Goal: Information Seeking & Learning: Learn about a topic

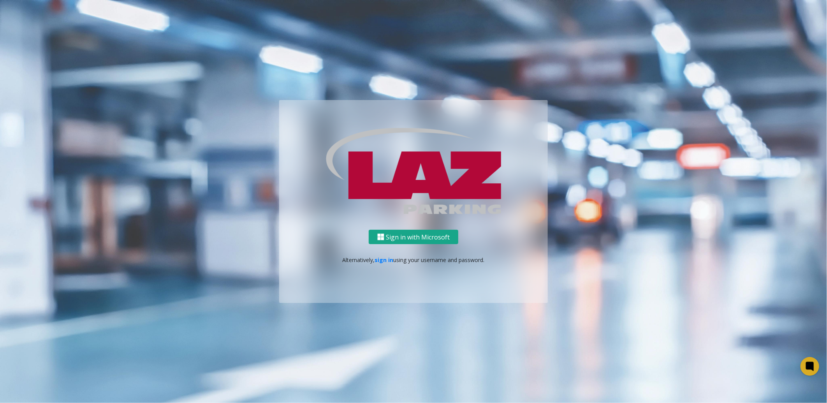
click at [443, 238] on button "Sign in with Microsoft" at bounding box center [414, 237] width 90 height 14
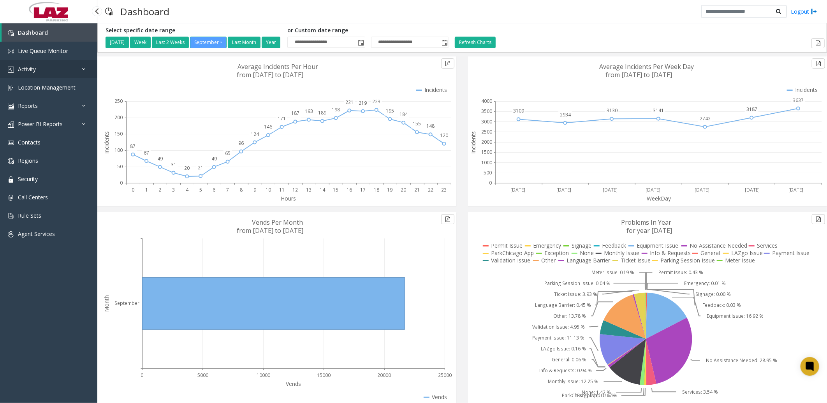
click at [16, 65] on link "Activity" at bounding box center [48, 69] width 97 height 18
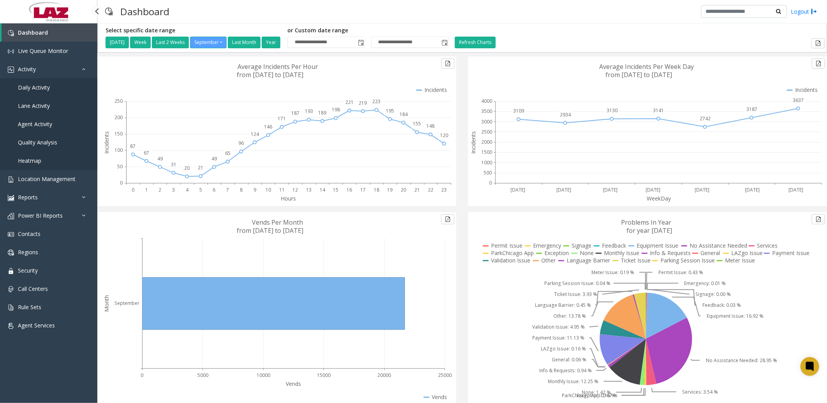
click at [22, 86] on span "Daily Activity" at bounding box center [34, 87] width 32 height 7
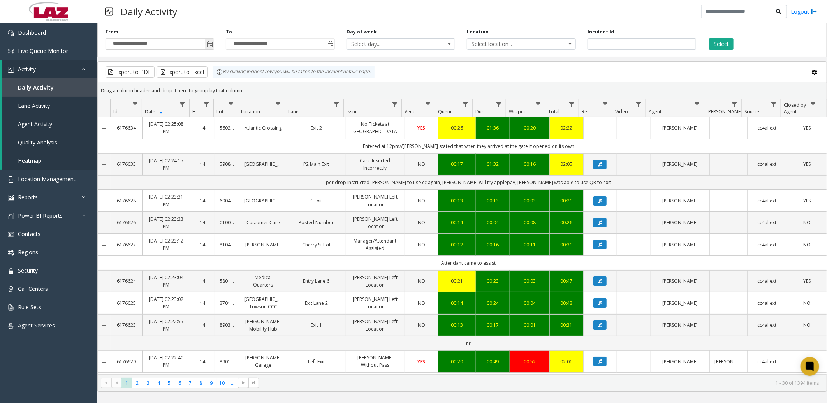
click at [206, 41] on span "Toggle popup" at bounding box center [209, 44] width 9 height 12
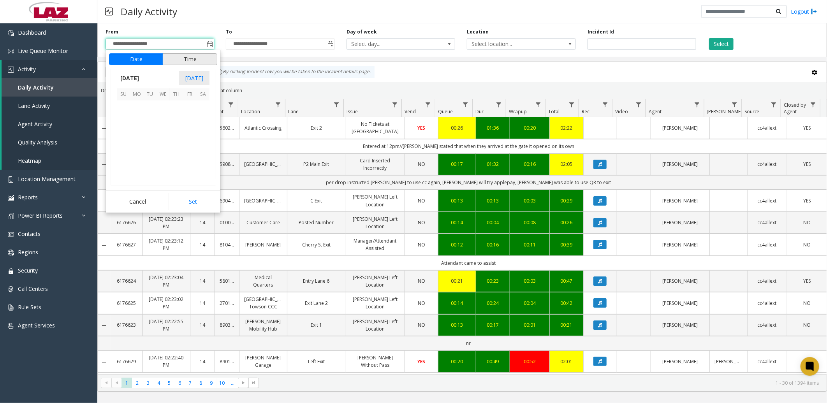
scroll to position [139742, 0]
click at [150, 143] on span "23" at bounding box center [149, 146] width 13 height 13
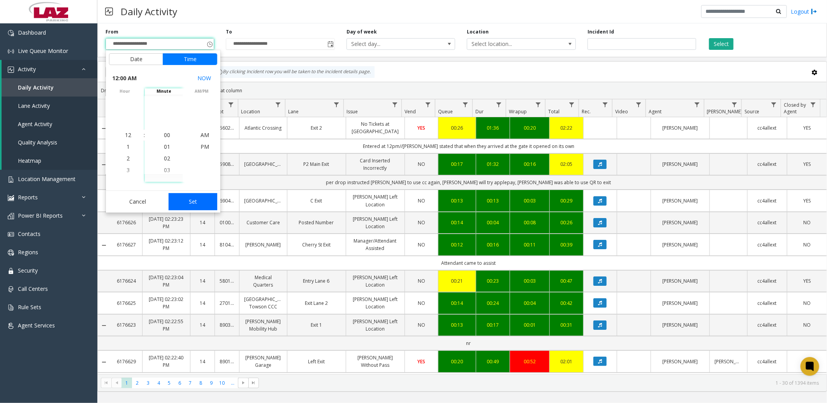
click at [194, 203] on button "Set" at bounding box center [193, 201] width 49 height 17
type input "**********"
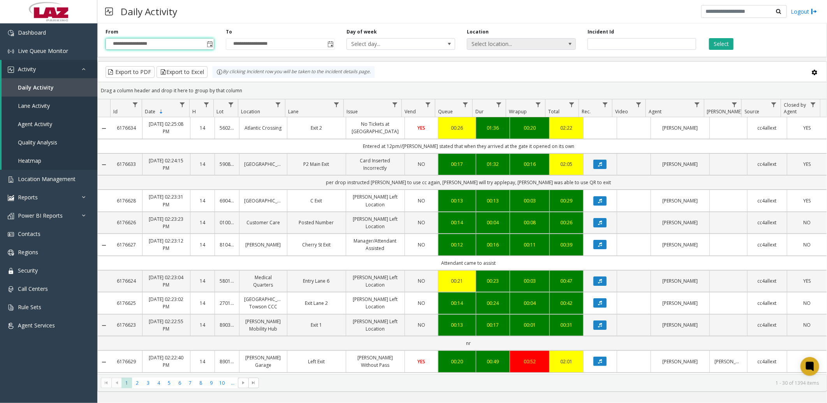
click at [541, 49] on span "Select location..." at bounding box center [521, 44] width 109 height 12
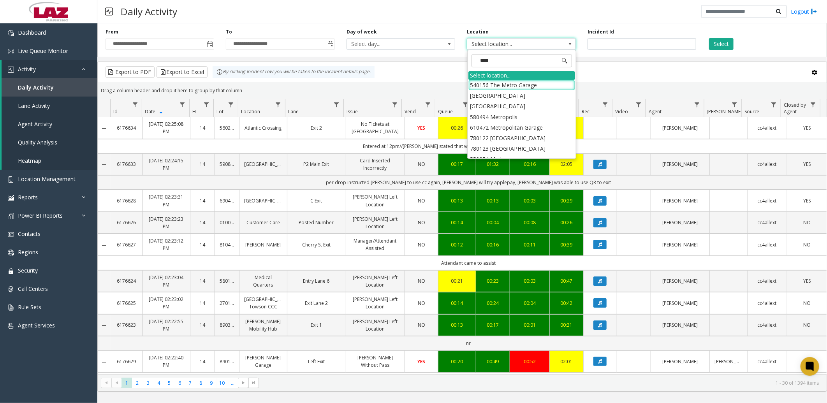
type input "*****"
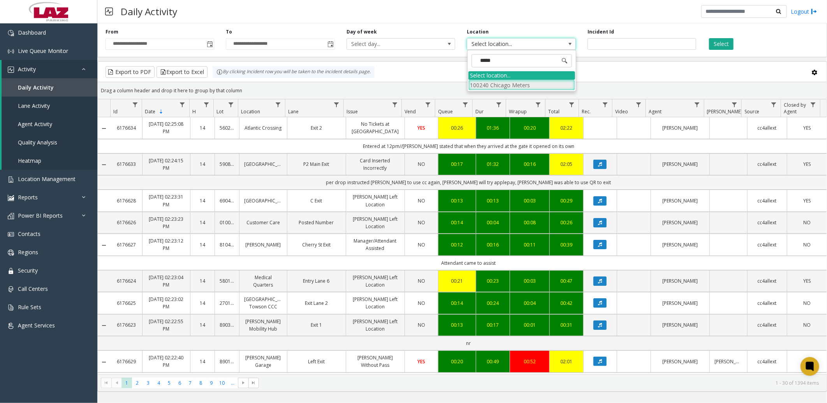
click at [475, 88] on li "100240 Chicago Meters" at bounding box center [521, 85] width 107 height 11
click at [330, 42] on span "Toggle popup" at bounding box center [331, 44] width 6 height 6
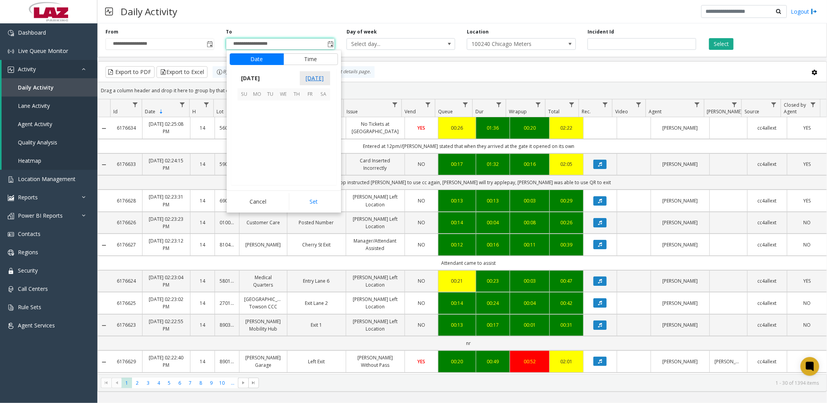
scroll to position [12, 0]
click at [273, 146] on span "23" at bounding box center [270, 146] width 13 height 13
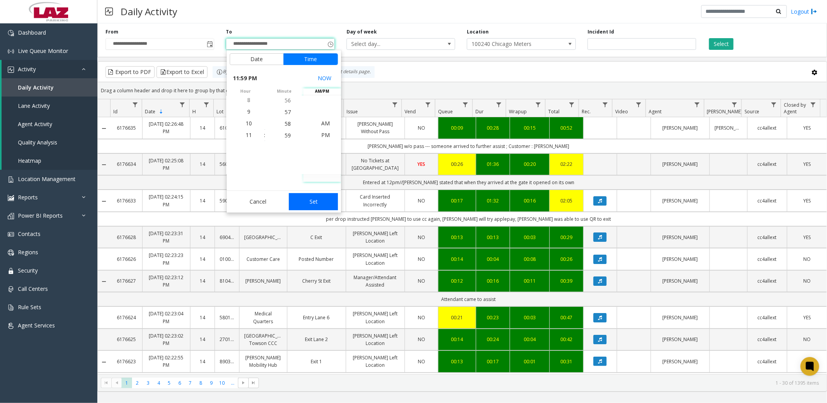
click at [311, 205] on button "Set" at bounding box center [313, 201] width 49 height 17
type input "**********"
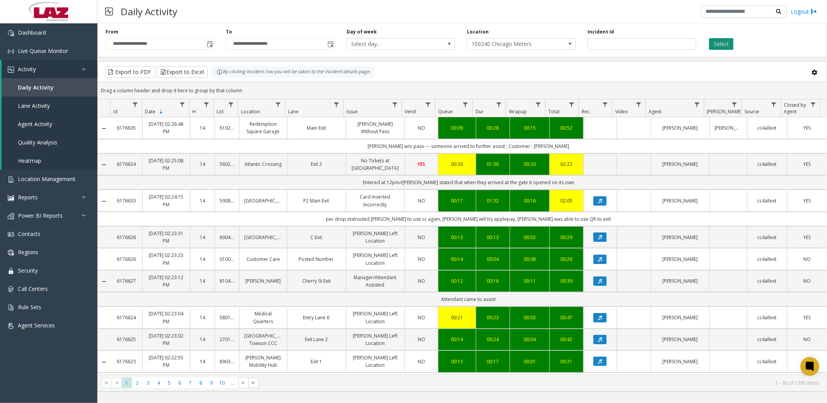
click at [718, 41] on button "Select" at bounding box center [721, 44] width 25 height 12
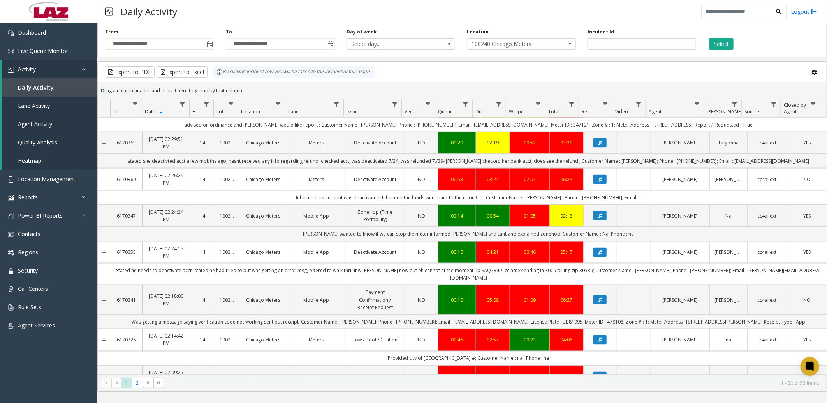
scroll to position [676, 0]
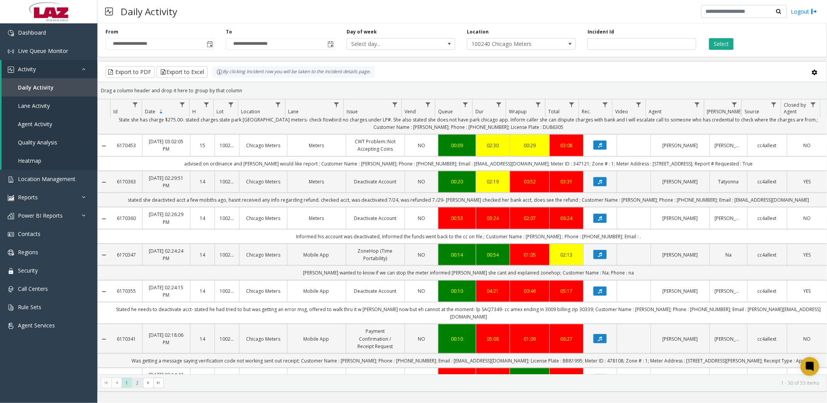
click at [139, 386] on span "2" at bounding box center [137, 383] width 11 height 11
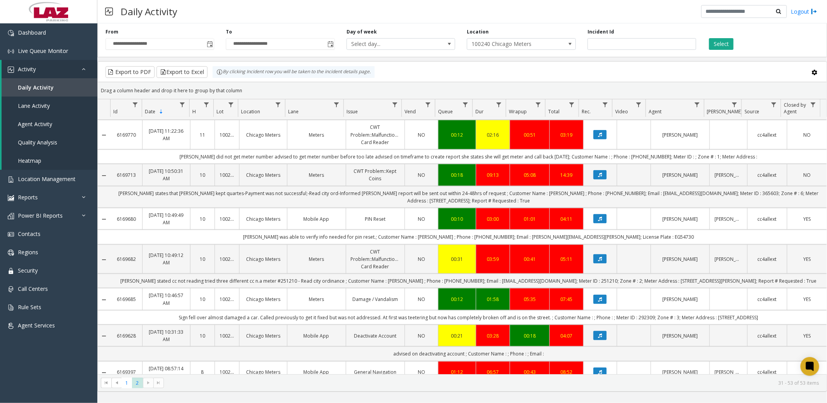
scroll to position [659, 0]
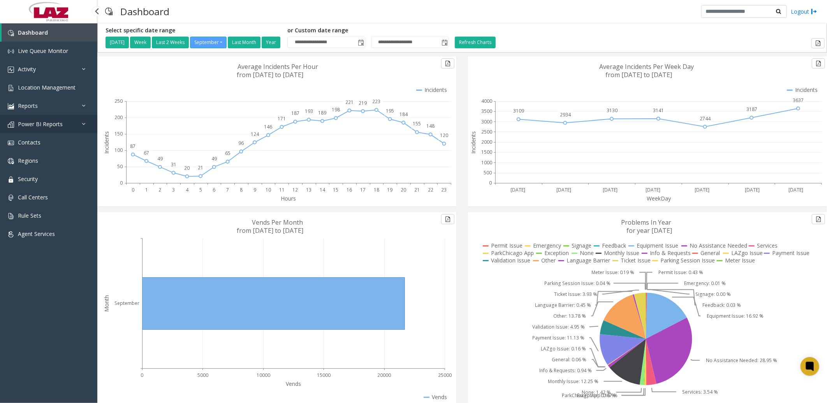
click at [51, 122] on span "Power BI Reports" at bounding box center [40, 123] width 45 height 7
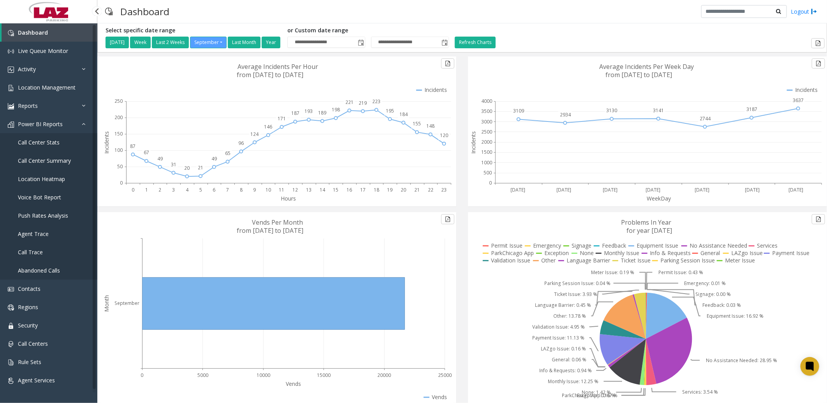
click at [42, 249] on span "Call Trace" at bounding box center [30, 251] width 25 height 7
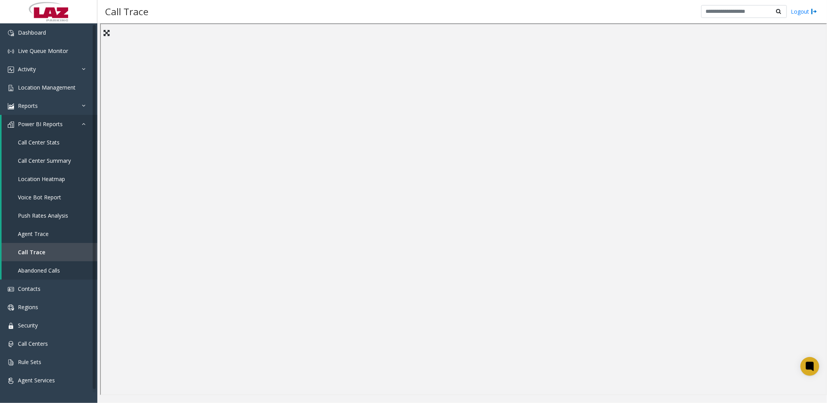
click at [563, 18] on div "Call Trace Logout" at bounding box center [462, 11] width 730 height 23
click at [443, 19] on div "Call Trace Logout" at bounding box center [462, 11] width 730 height 23
click at [64, 86] on span "Location Management" at bounding box center [47, 87] width 58 height 7
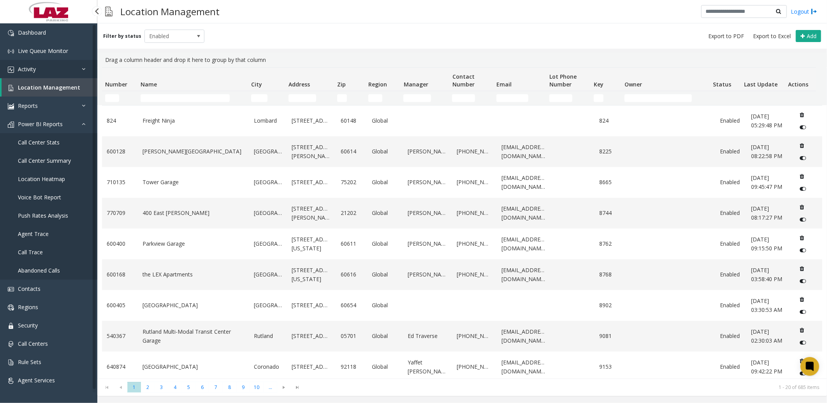
click at [31, 69] on span "Activity" at bounding box center [27, 68] width 18 height 7
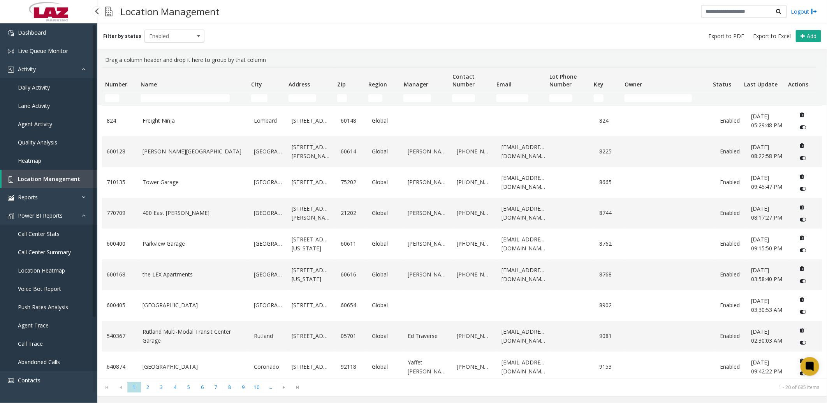
click at [51, 84] on link "Daily Activity" at bounding box center [48, 87] width 97 height 18
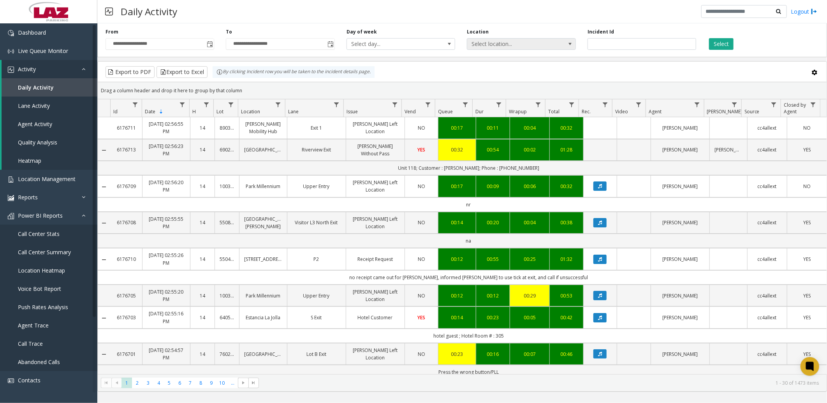
click at [497, 42] on span "Select location..." at bounding box center [510, 44] width 86 height 11
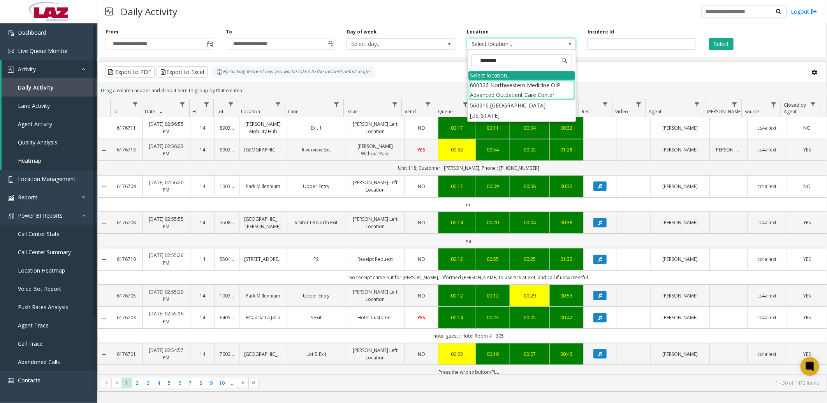
type input "*********"
click at [525, 92] on li "600326 Northwestern Medicine OIP Advanced Outpatient Care Center" at bounding box center [521, 90] width 107 height 20
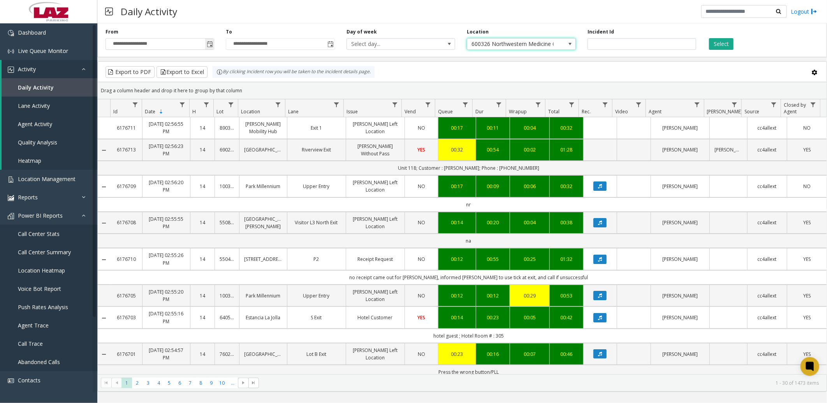
click at [210, 44] on span "Toggle popup" at bounding box center [210, 44] width 6 height 6
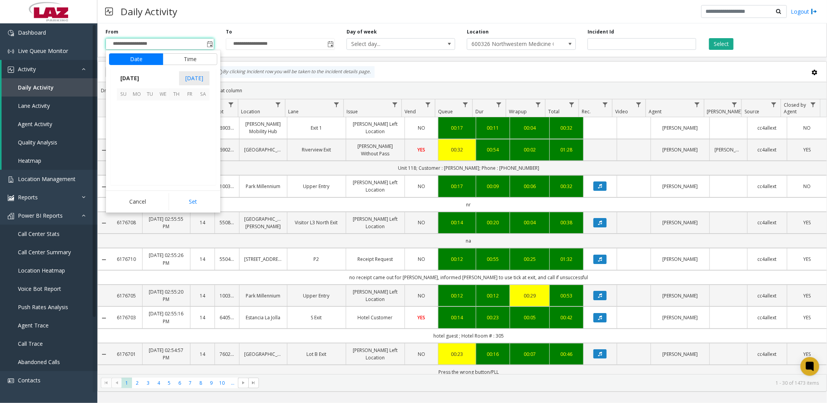
scroll to position [139742, 0]
click at [131, 105] on span "1" at bounding box center [136, 106] width 13 height 13
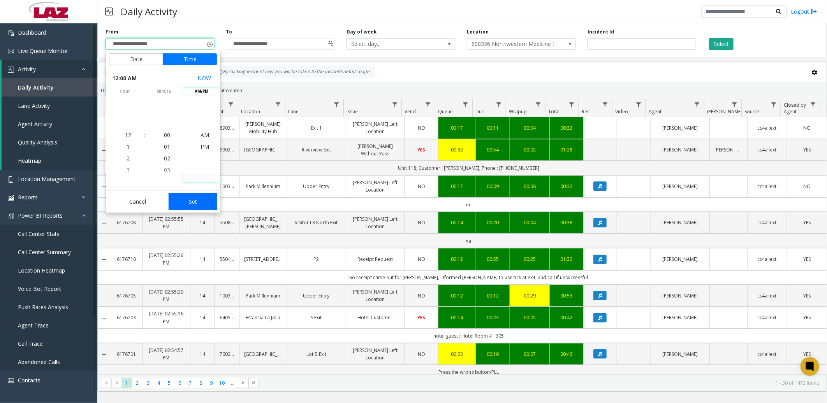
click at [195, 207] on button "Set" at bounding box center [193, 201] width 49 height 17
type input "**********"
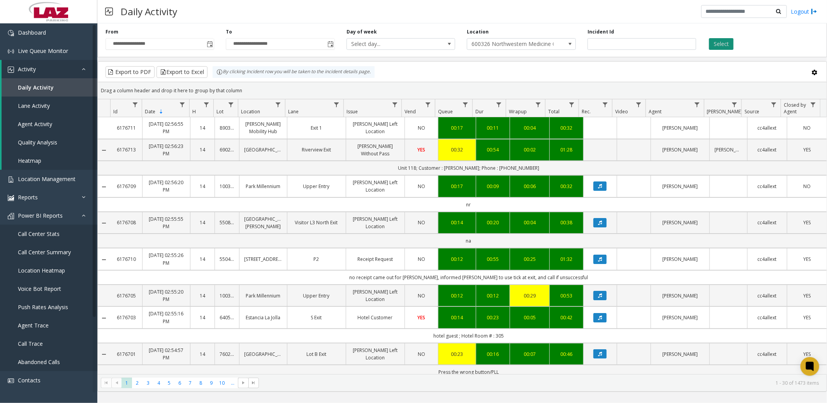
click at [731, 48] on button "Select" at bounding box center [721, 44] width 25 height 12
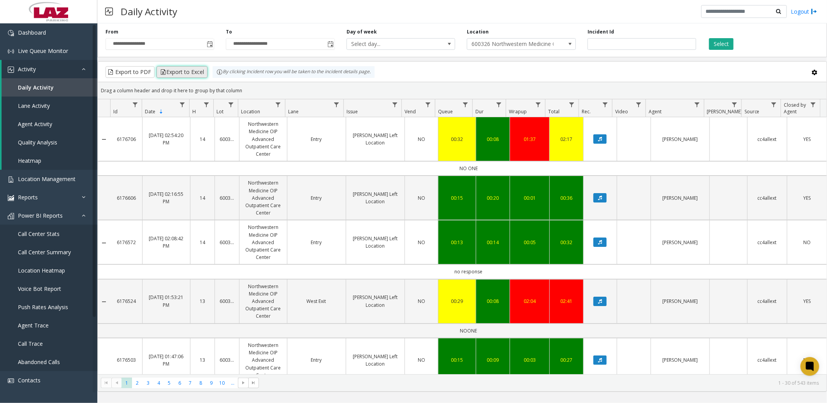
click at [169, 72] on button "Export to Excel" at bounding box center [182, 72] width 51 height 12
click at [512, 46] on span "600326 Northwestern Medicine OIP Advanced Outpatient Care Center" at bounding box center [510, 44] width 86 height 11
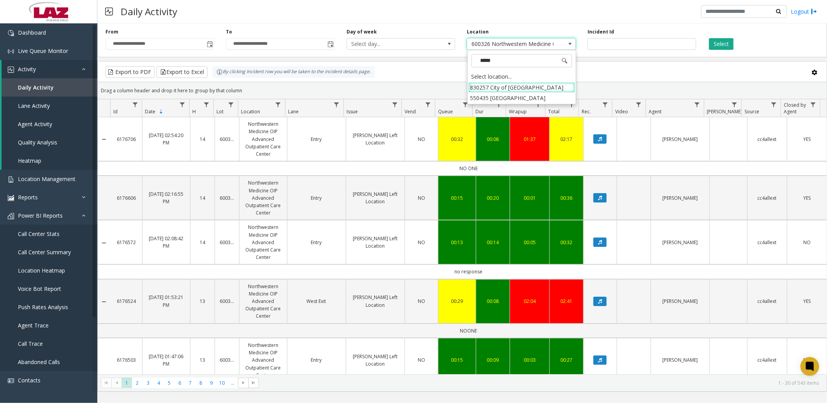
type input "******"
click at [524, 100] on li "550435 [GEOGRAPHIC_DATA]" at bounding box center [521, 98] width 107 height 11
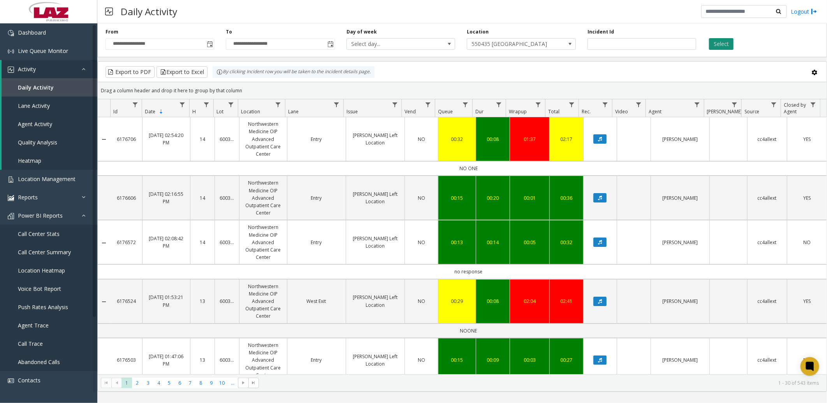
click at [726, 39] on button "Select" at bounding box center [721, 44] width 25 height 12
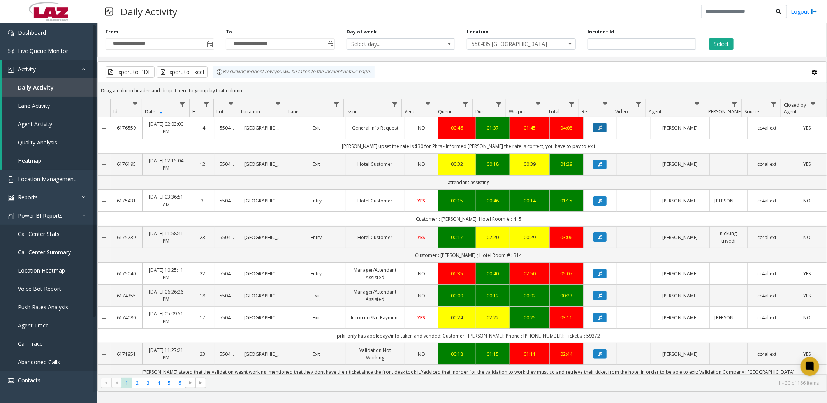
click at [598, 129] on icon "Data table" at bounding box center [600, 127] width 4 height 5
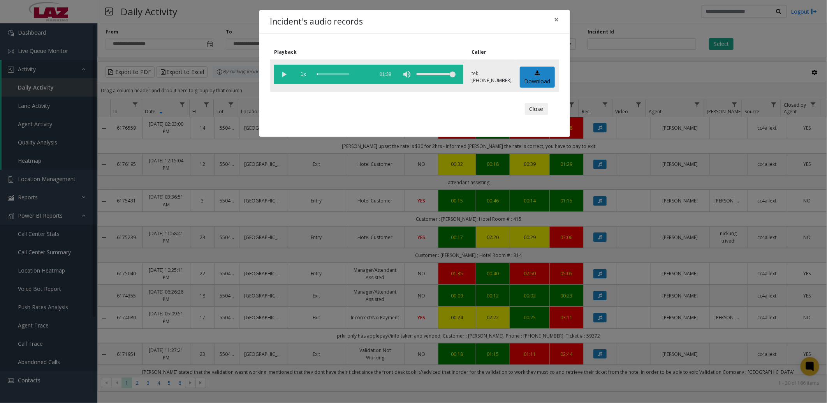
click at [283, 72] on vg-play-pause at bounding box center [283, 74] width 19 height 19
click at [330, 74] on div "scrub bar" at bounding box center [343, 74] width 53 height 19
click at [356, 74] on div "scrub bar" at bounding box center [343, 74] width 53 height 19
click at [536, 77] on link "Download" at bounding box center [537, 77] width 35 height 21
click at [535, 111] on button "Close" at bounding box center [536, 109] width 23 height 12
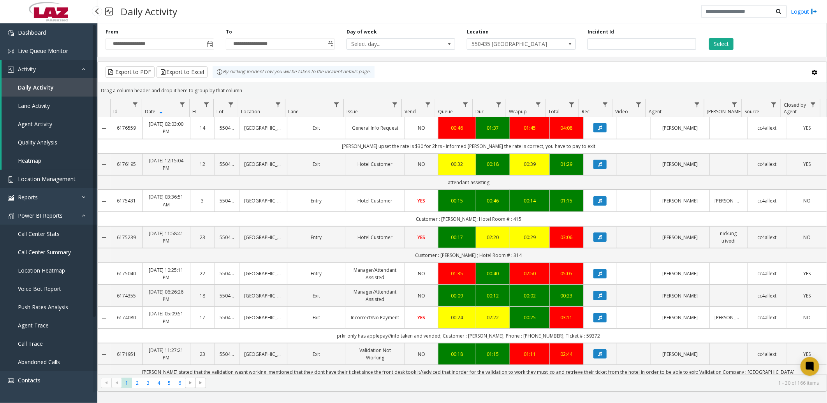
click at [40, 174] on link "Location Management" at bounding box center [48, 179] width 97 height 18
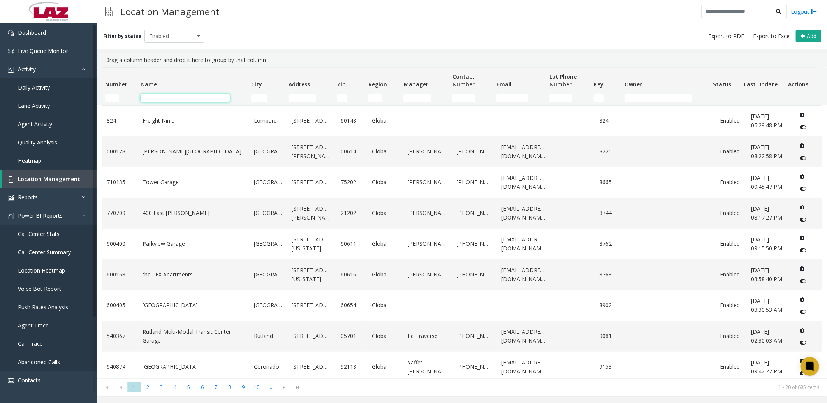
click at [157, 95] on input "Name Filter" at bounding box center [185, 98] width 89 height 8
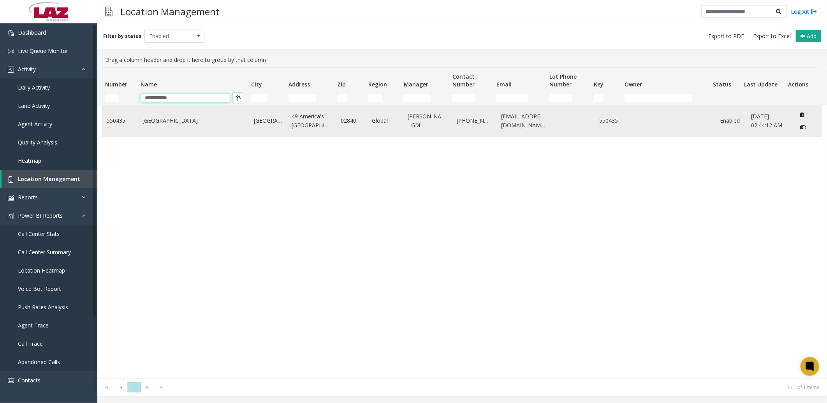
type input "**********"
click at [227, 127] on td "[GEOGRAPHIC_DATA]" at bounding box center [193, 121] width 111 height 31
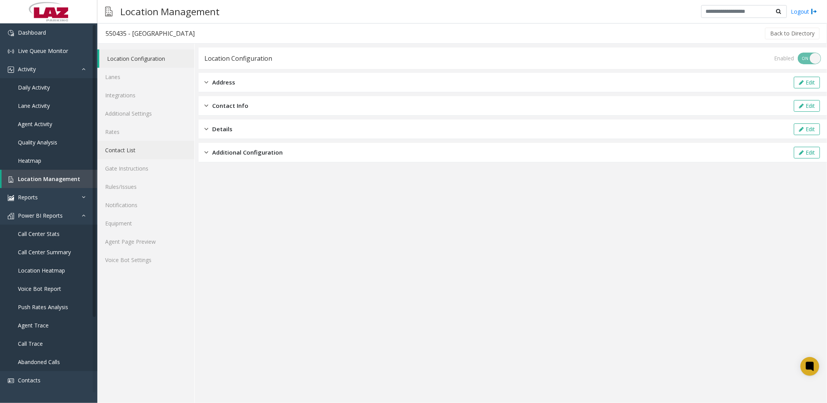
click at [121, 148] on link "Contact List" at bounding box center [145, 150] width 97 height 18
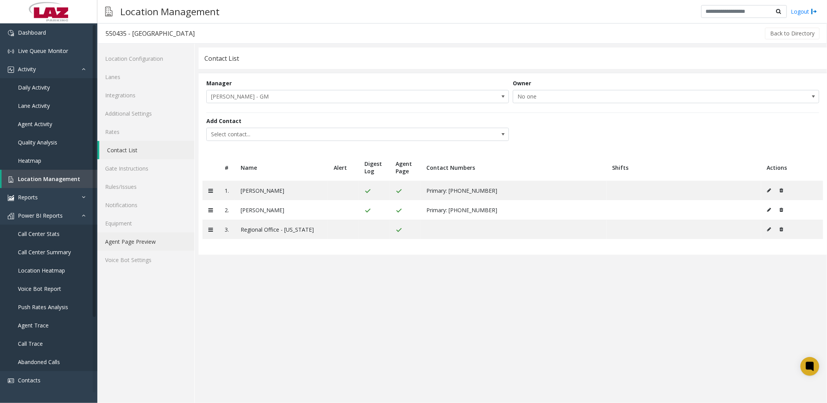
click at [125, 238] on link "Agent Page Preview" at bounding box center [145, 241] width 97 height 18
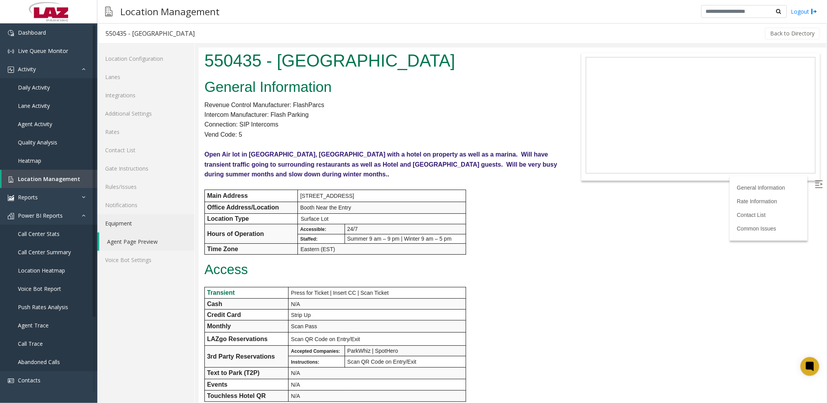
scroll to position [303, 0]
